Goal: Task Accomplishment & Management: Use online tool/utility

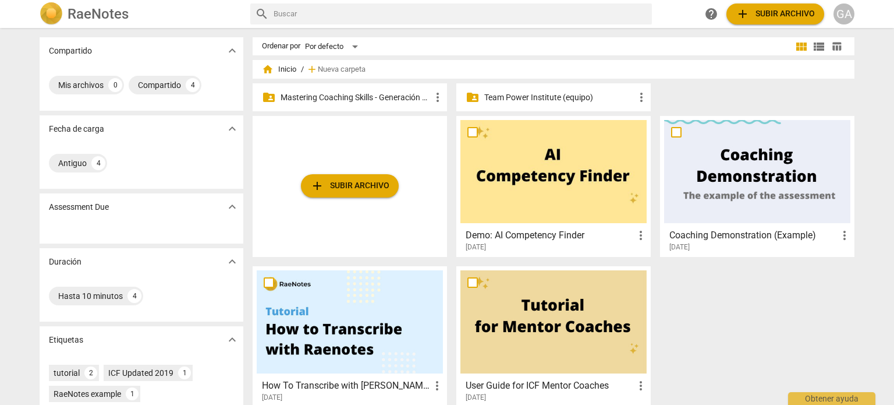
click at [308, 93] on p "Mastering Coaching Skills - Generación 31" at bounding box center [356, 97] width 150 height 12
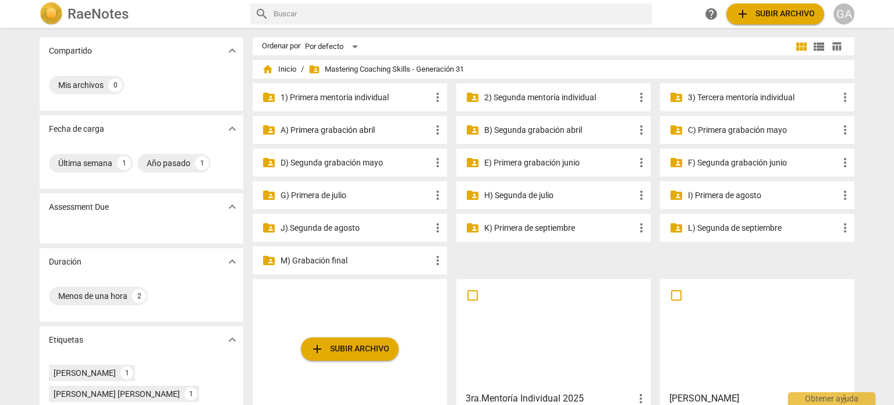
click at [448, 99] on p "3) Tercera mentoría individual" at bounding box center [763, 97] width 150 height 12
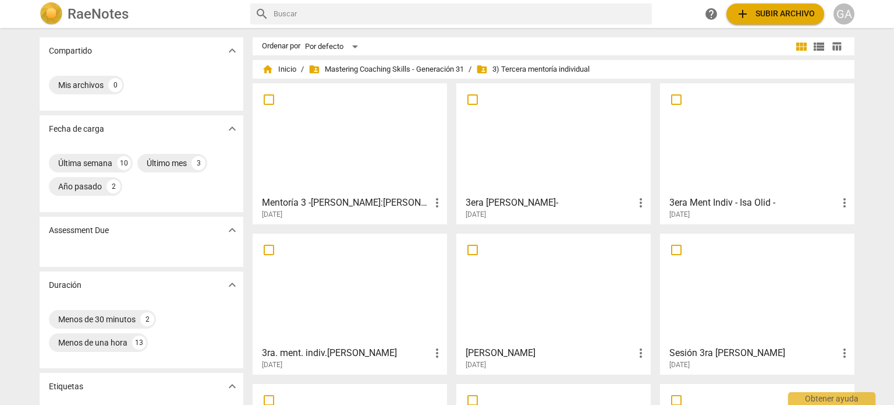
click at [448, 139] on div at bounding box center [553, 138] width 186 height 103
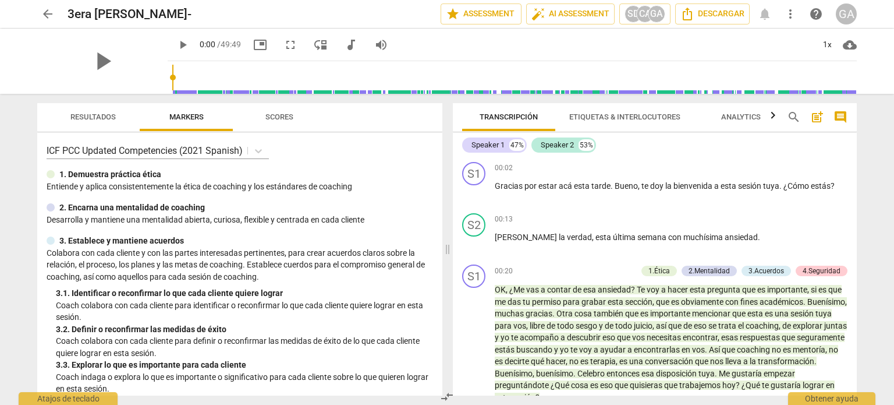
click at [448, 114] on span "Etiquetas & Interlocutores" at bounding box center [624, 116] width 111 height 9
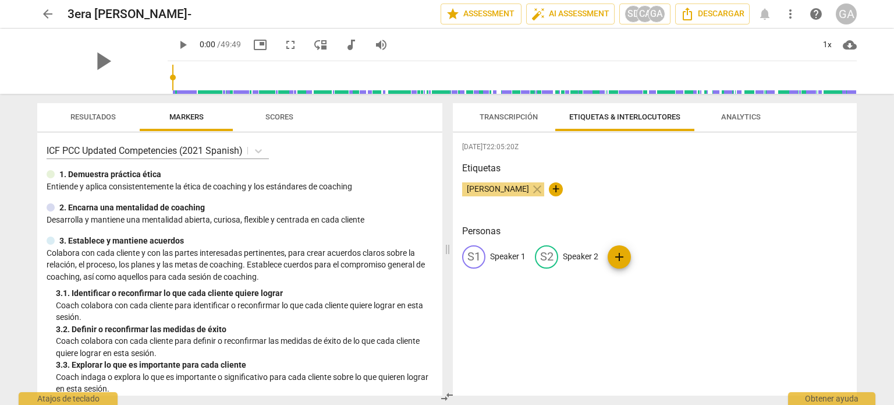
click at [448, 177] on div "Etiquetas [PERSON_NAME] close +" at bounding box center [654, 188] width 385 height 54
click at [448, 195] on div "[PERSON_NAME] close +" at bounding box center [654, 193] width 385 height 23
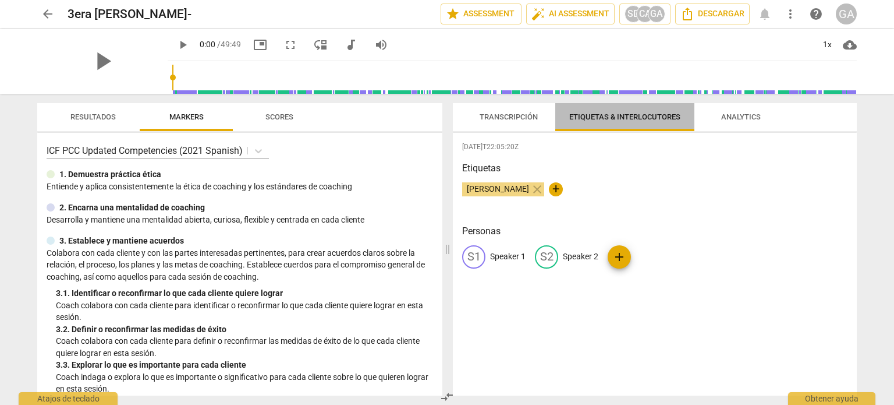
click at [448, 116] on span "Etiquetas & Interlocutores" at bounding box center [624, 116] width 111 height 9
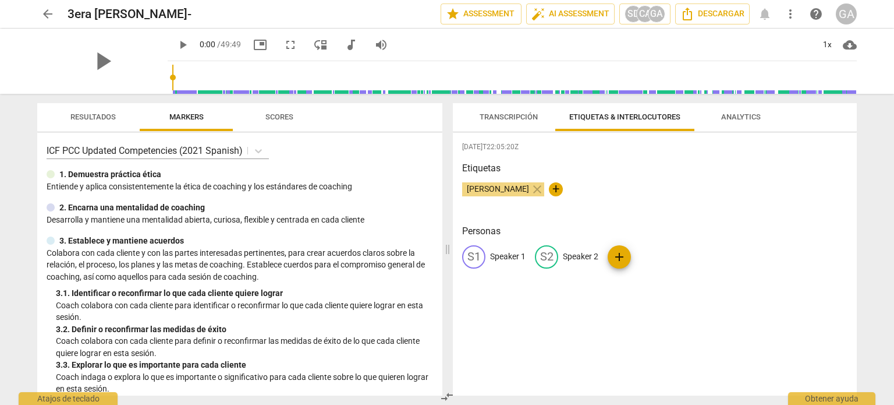
click at [448, 190] on span "+" at bounding box center [556, 189] width 14 height 14
click at [448, 183] on div "[PERSON_NAME] close check" at bounding box center [654, 193] width 385 height 23
